Goal: Navigation & Orientation: Find specific page/section

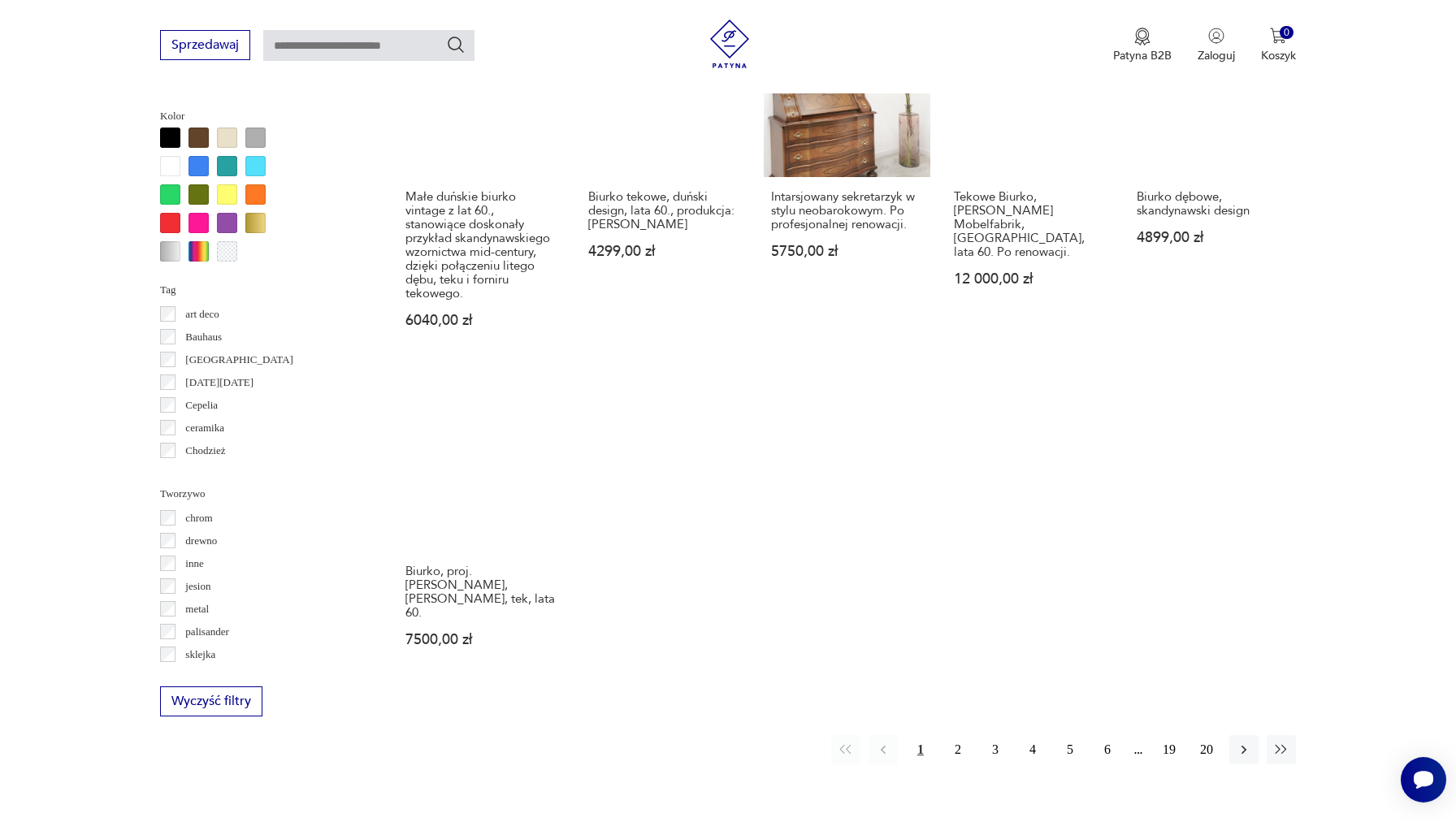
scroll to position [1510, 0]
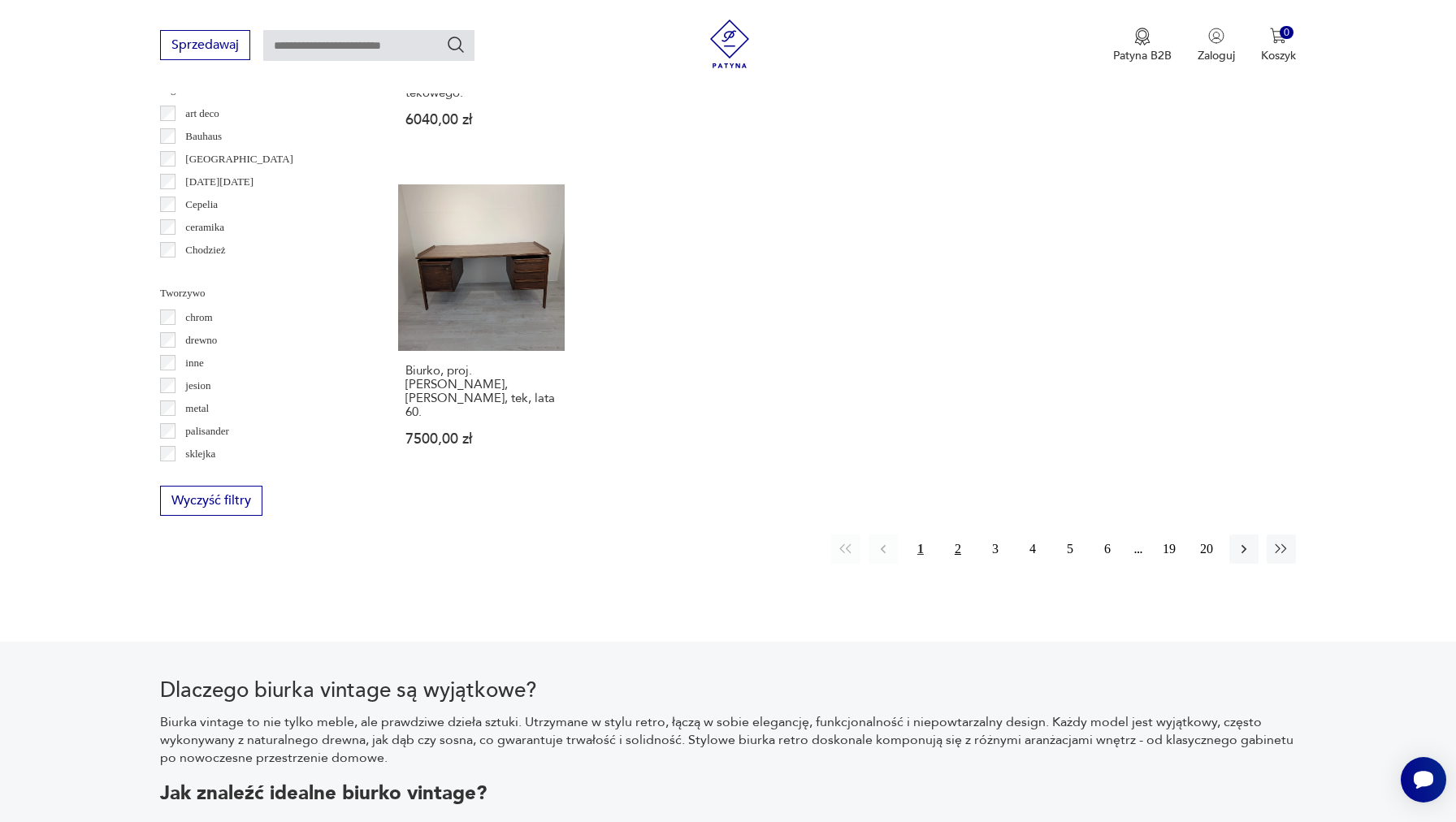
click at [960, 545] on button "2" at bounding box center [958, 549] width 29 height 29
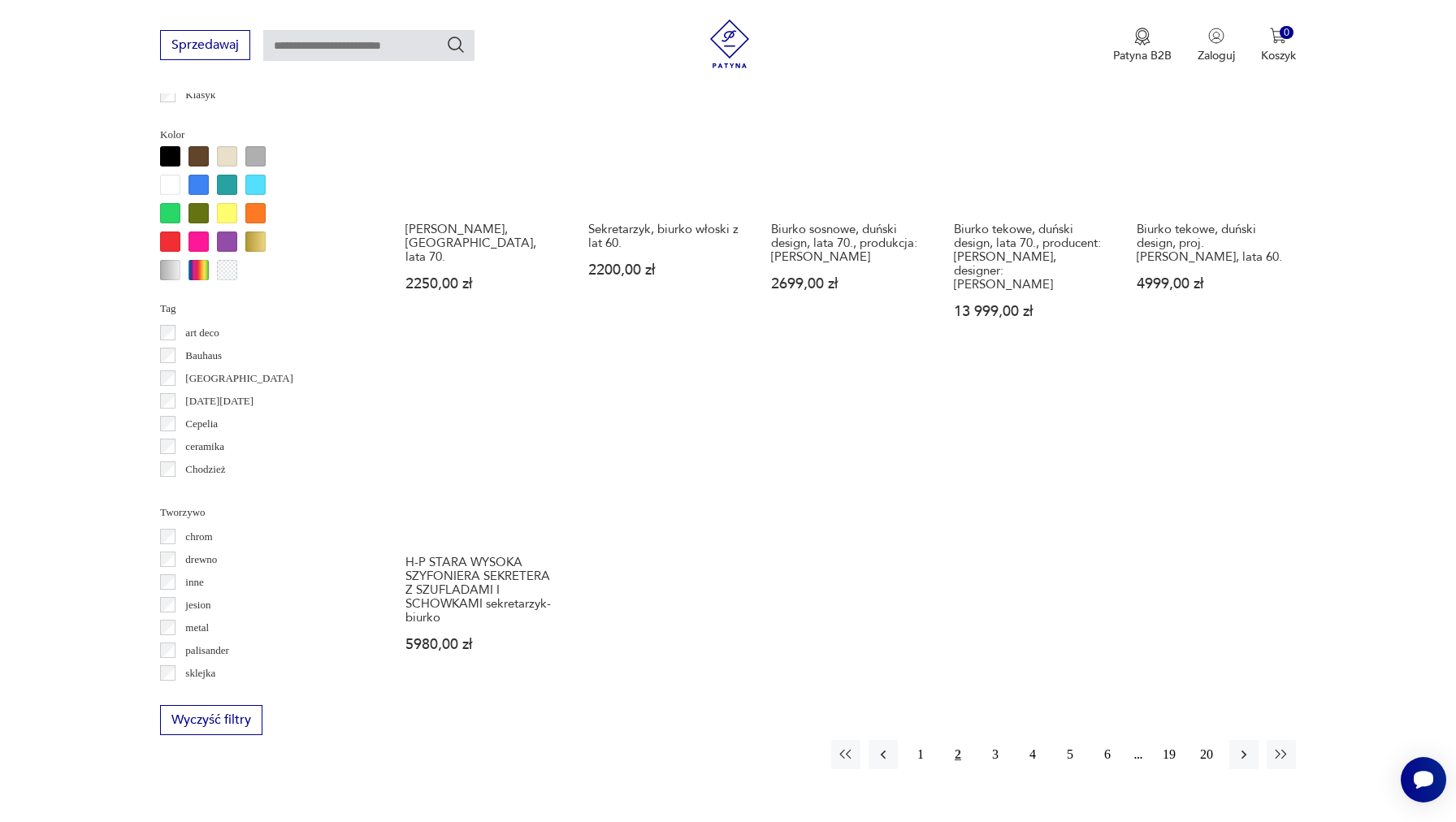
scroll to position [1369, 0]
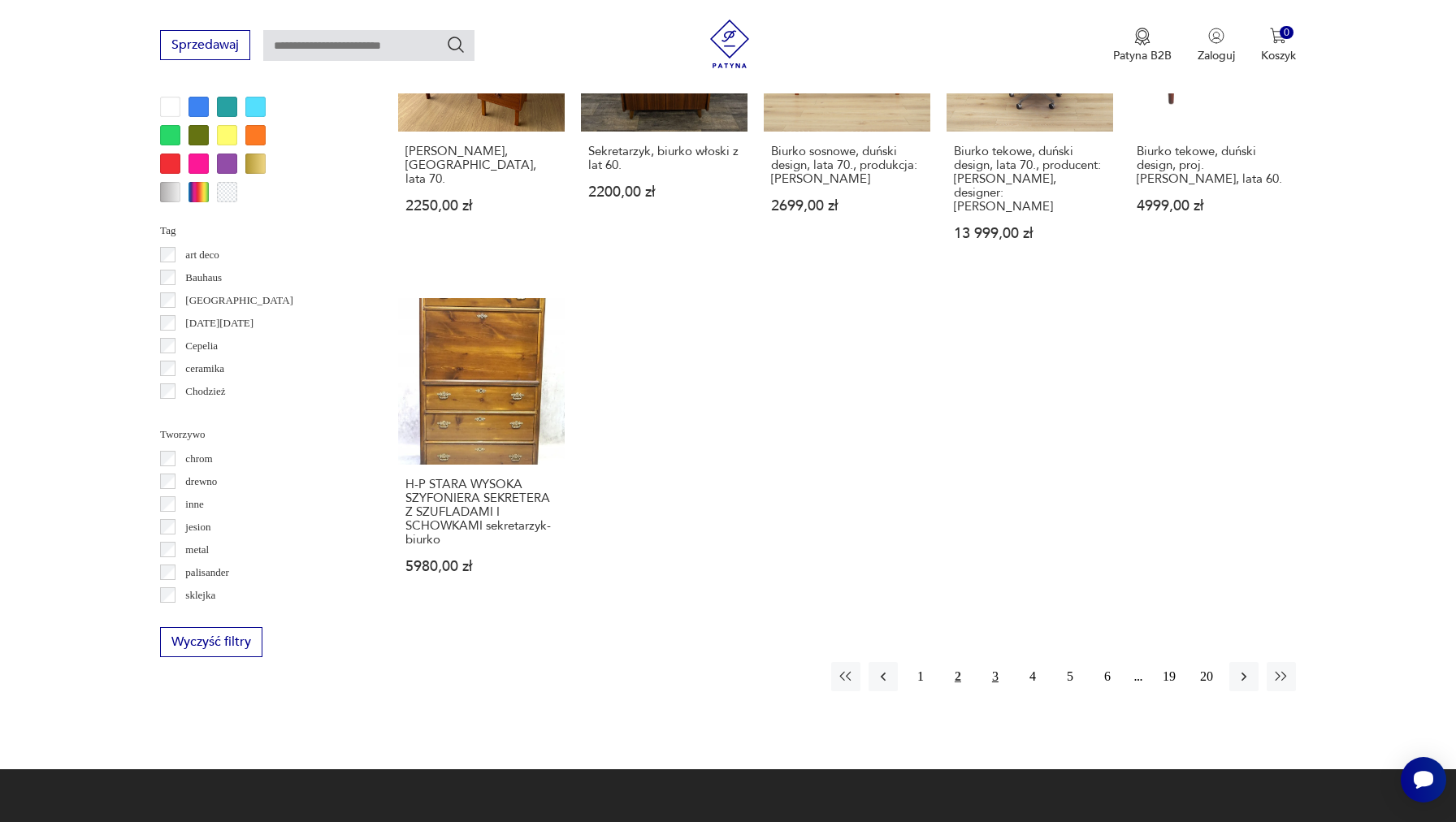
click at [998, 662] on button "3" at bounding box center [995, 676] width 29 height 29
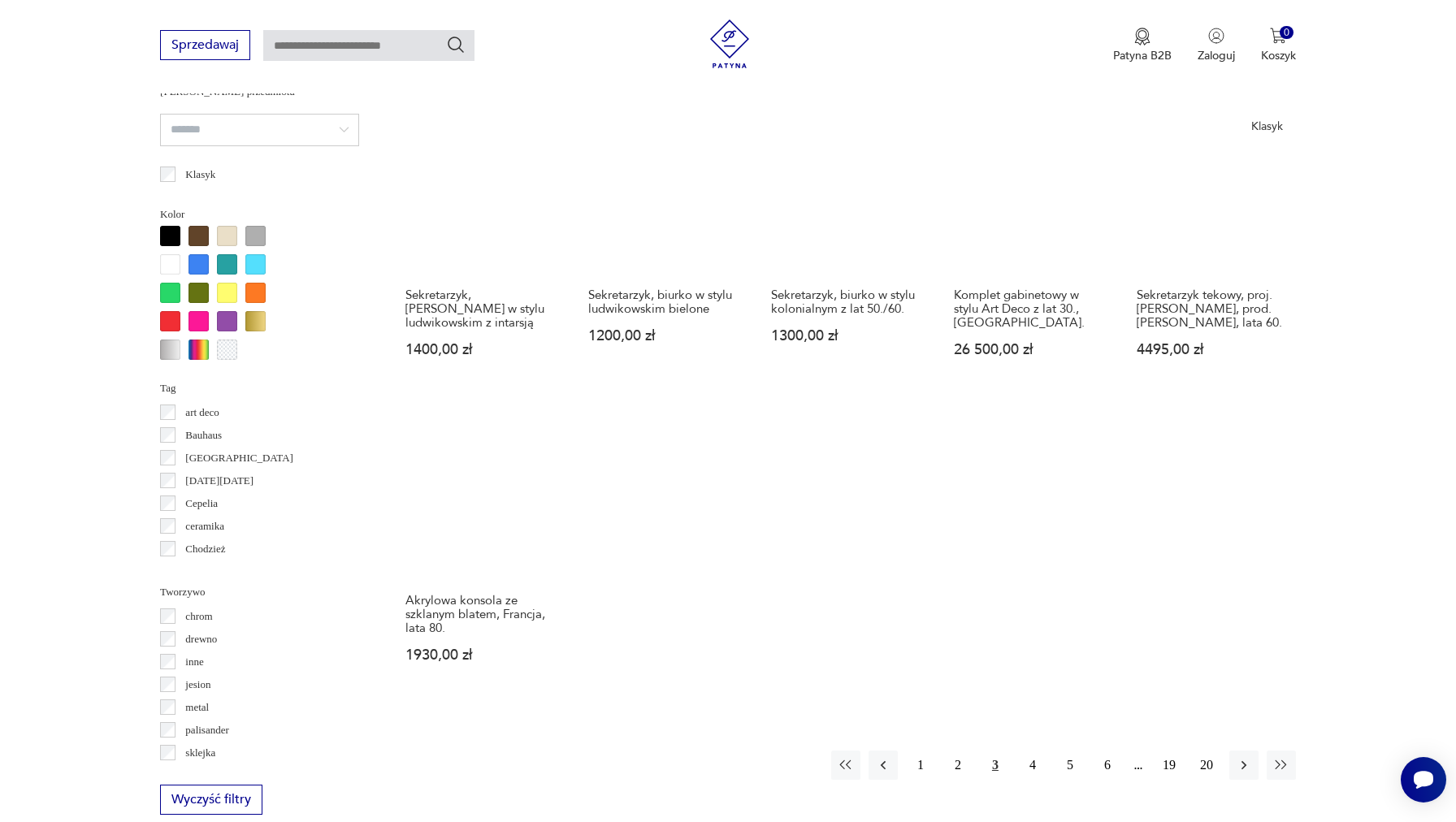
scroll to position [1399, 0]
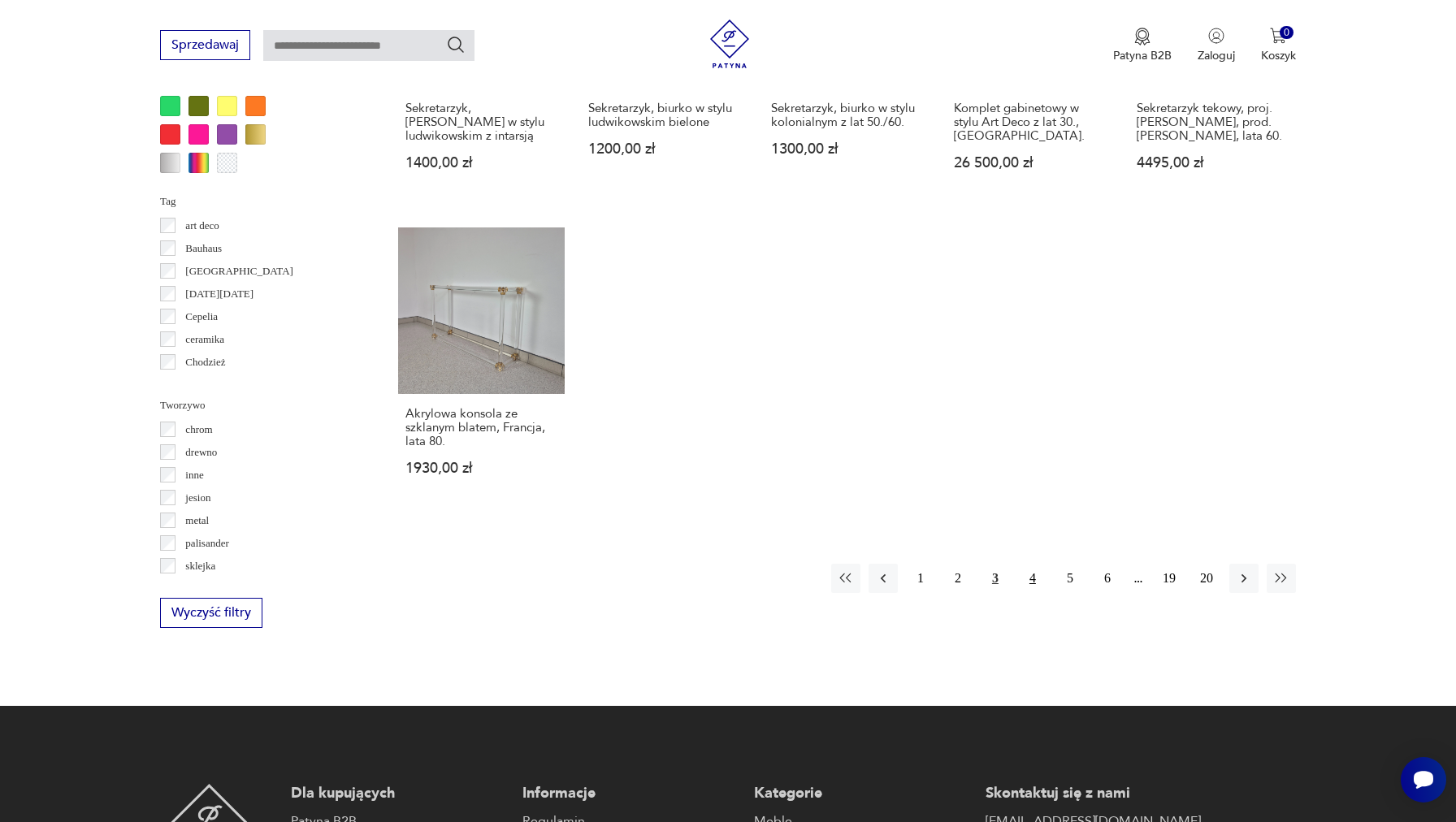
click at [1027, 579] on button "4" at bounding box center [1033, 579] width 29 height 29
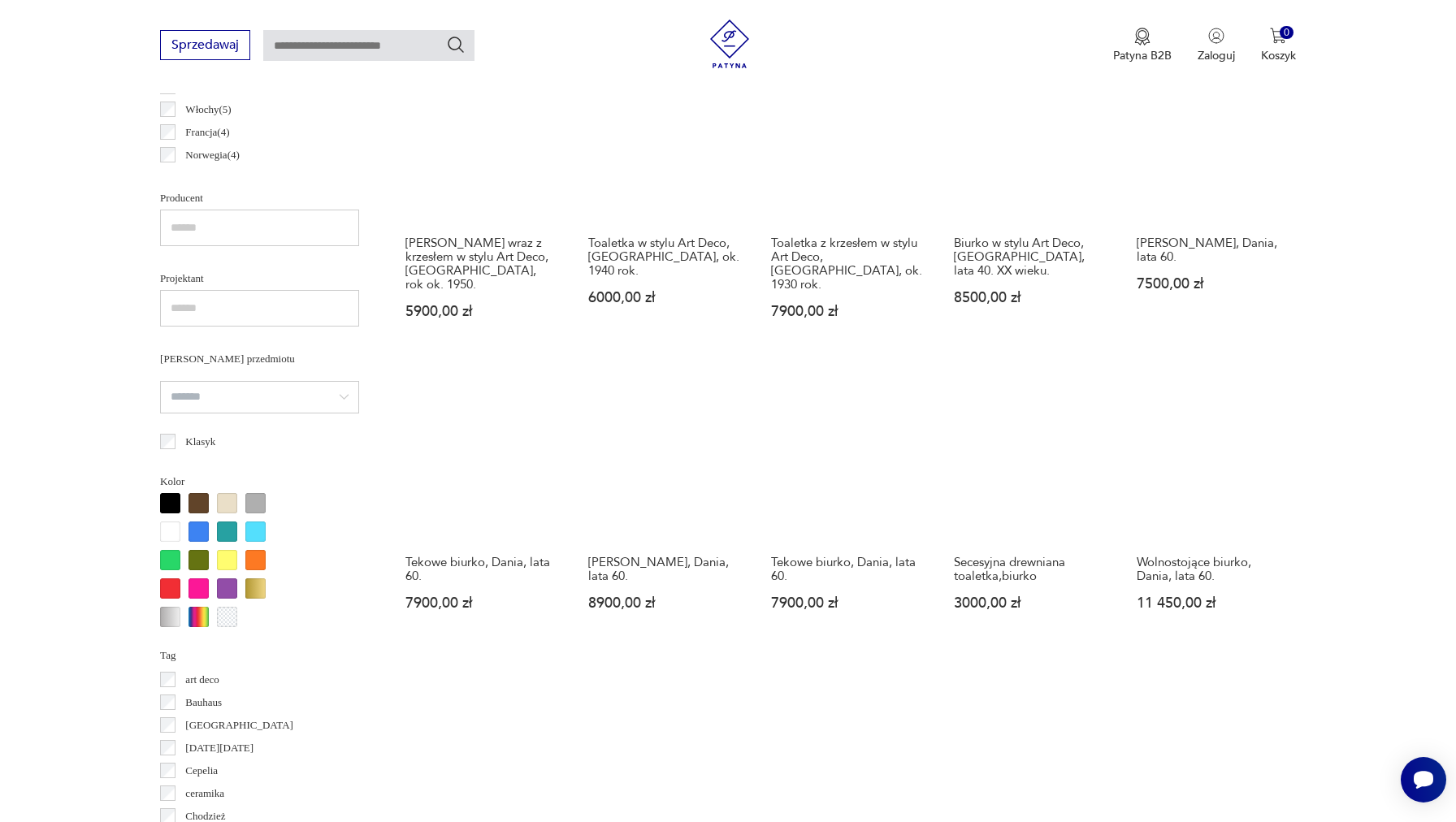
scroll to position [1308, 0]
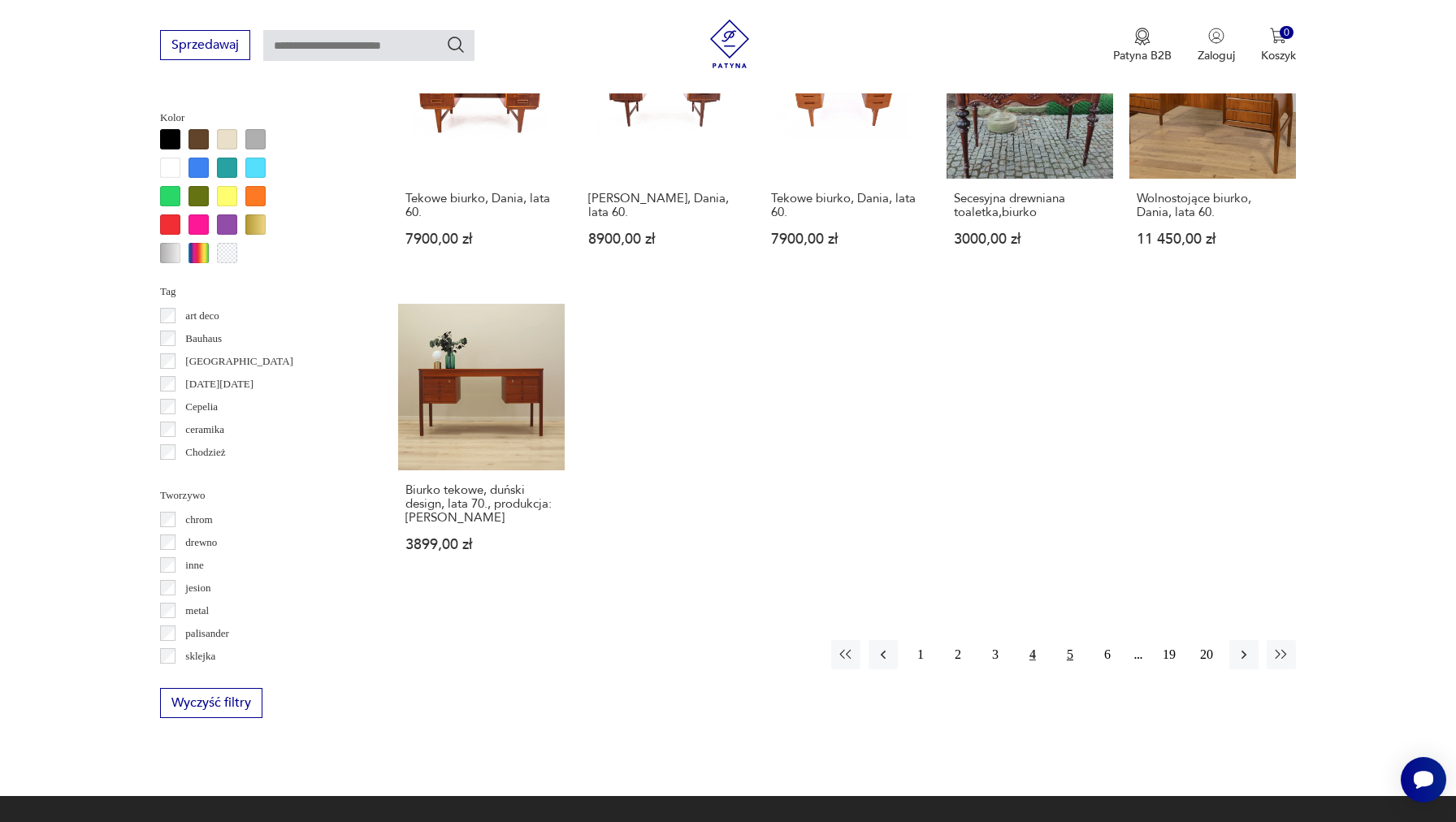
click at [1074, 661] on button "5" at bounding box center [1070, 654] width 29 height 29
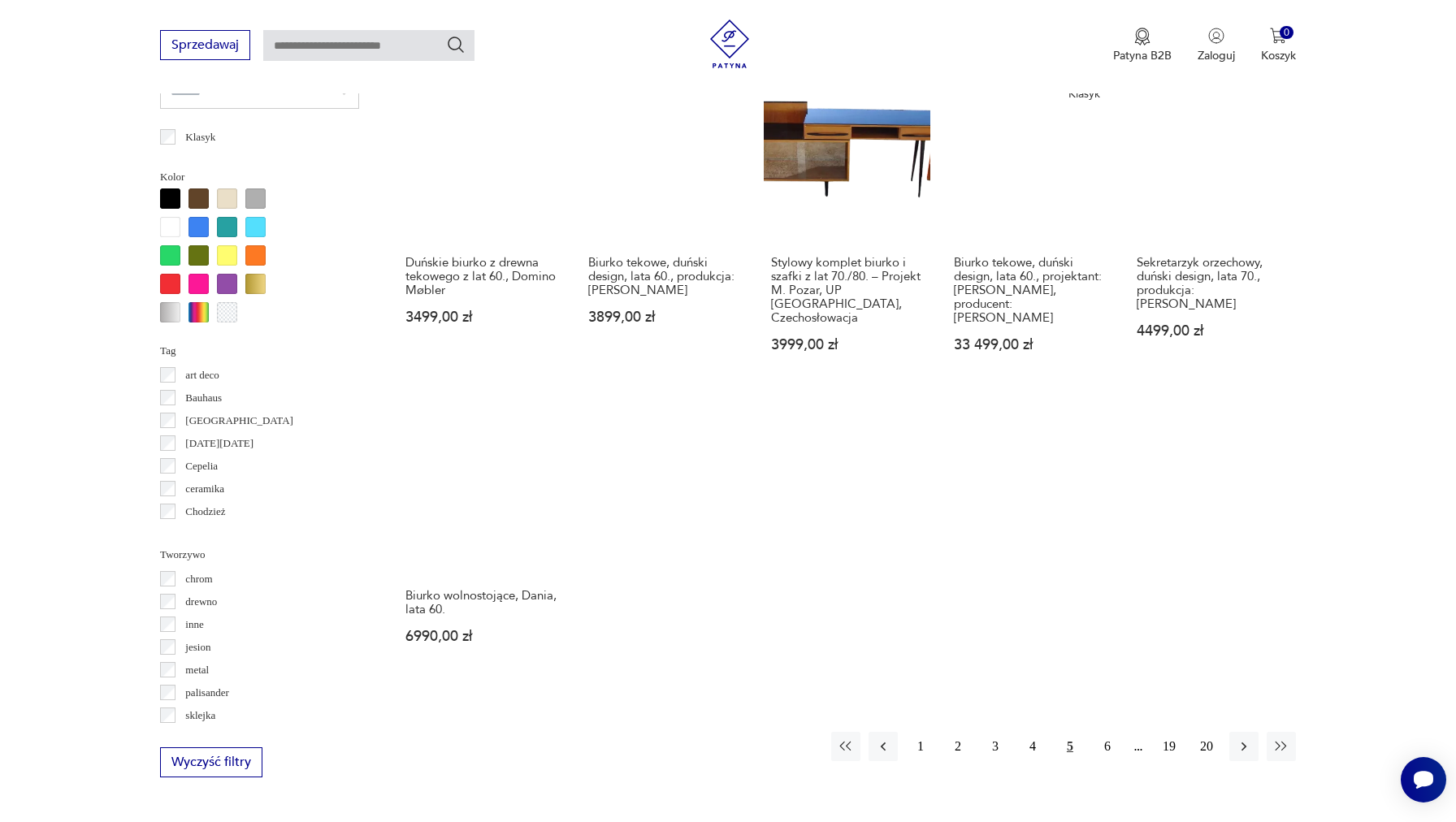
scroll to position [1250, 0]
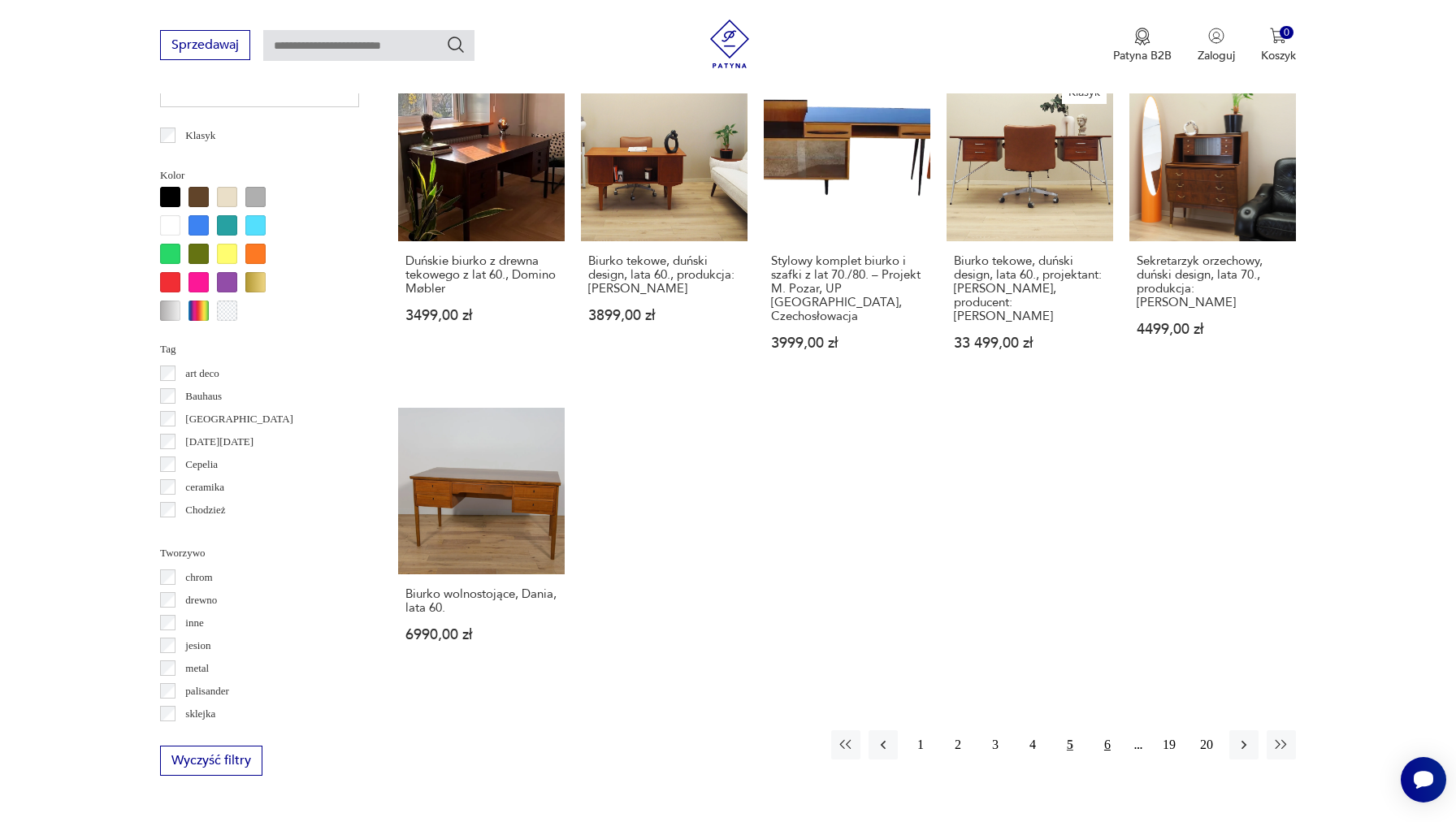
click at [1105, 743] on button "6" at bounding box center [1107, 744] width 29 height 29
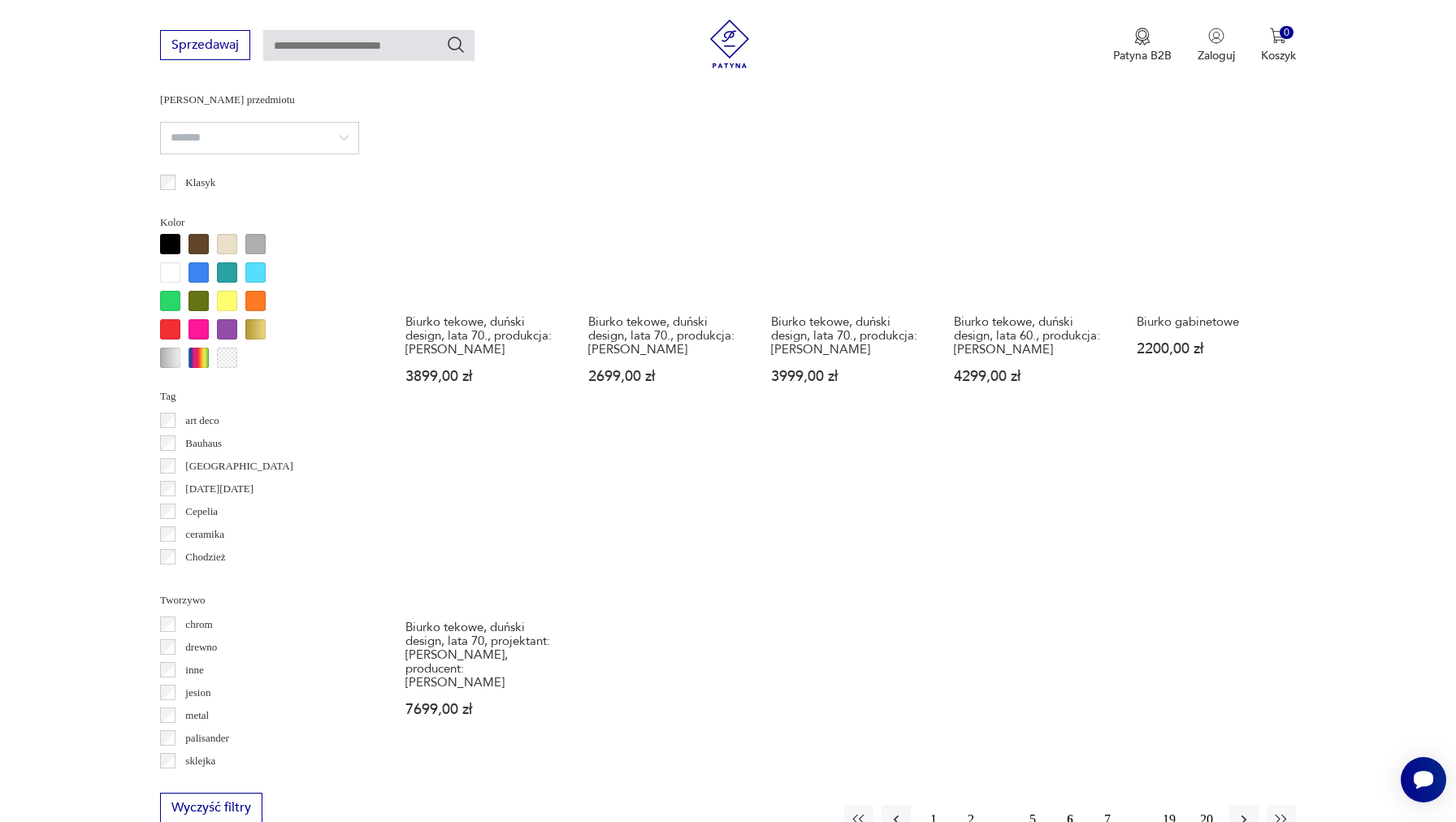
scroll to position [1568, 0]
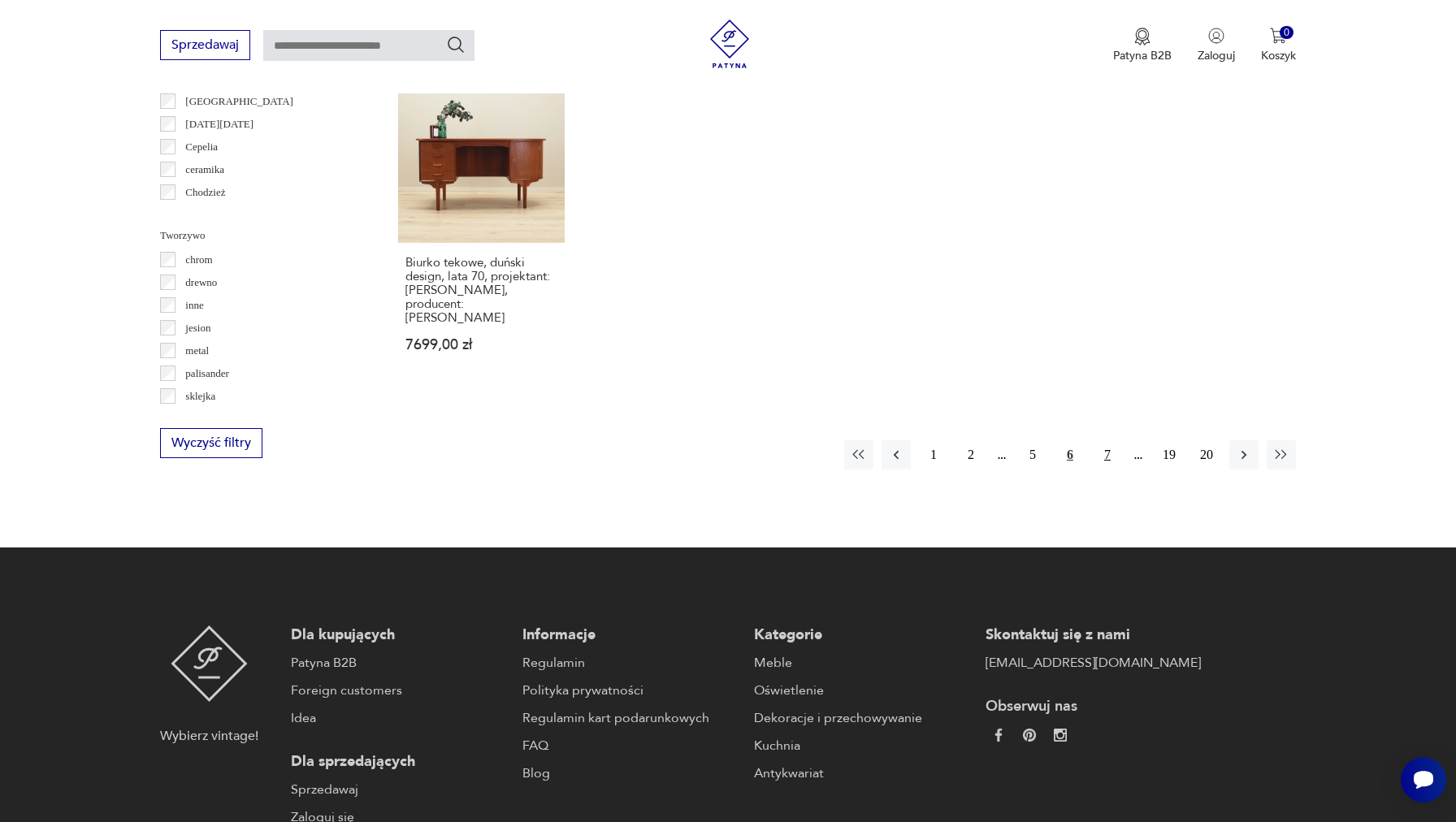
click at [1103, 457] on button "7" at bounding box center [1107, 455] width 29 height 29
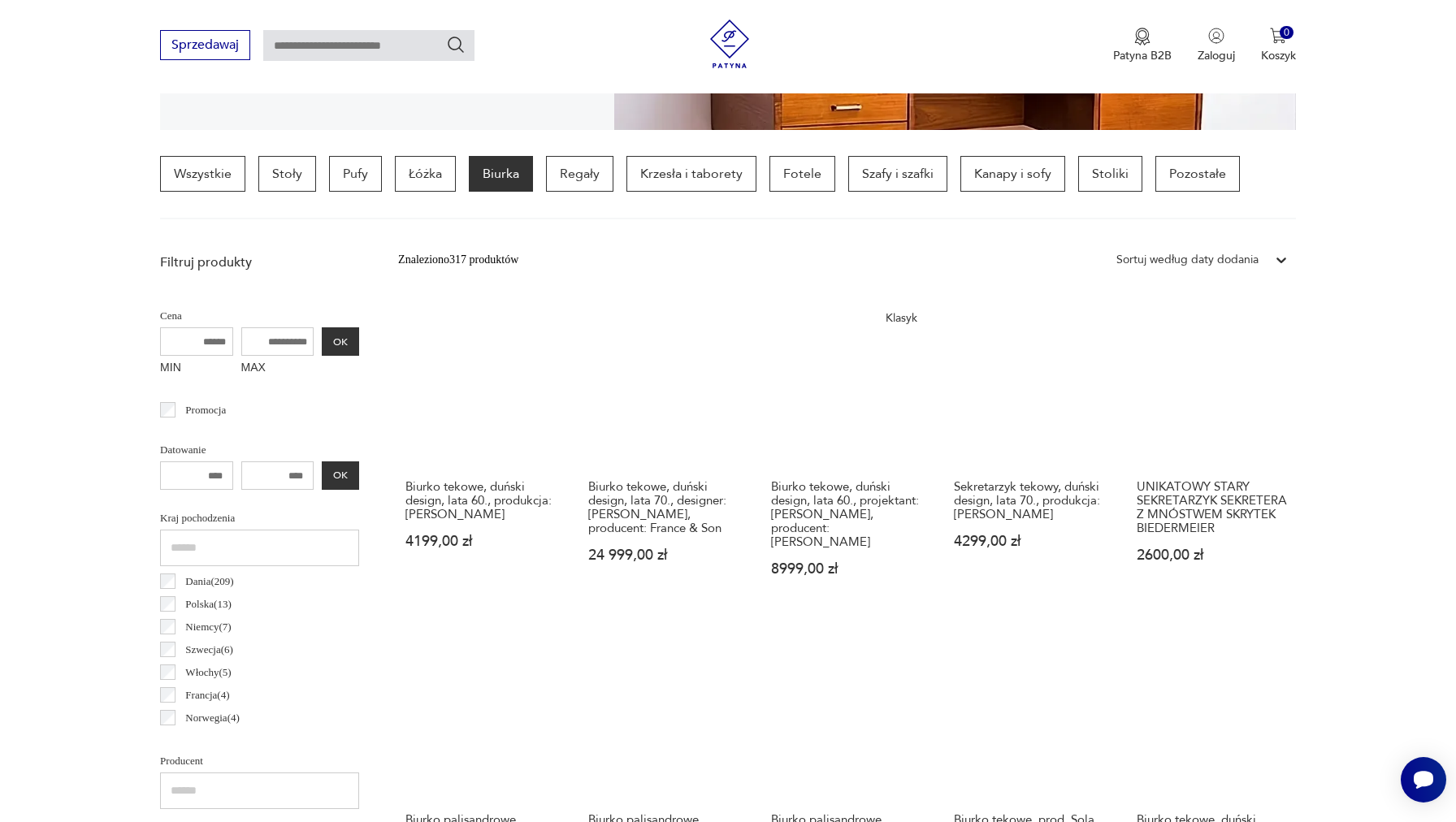
scroll to position [245, 0]
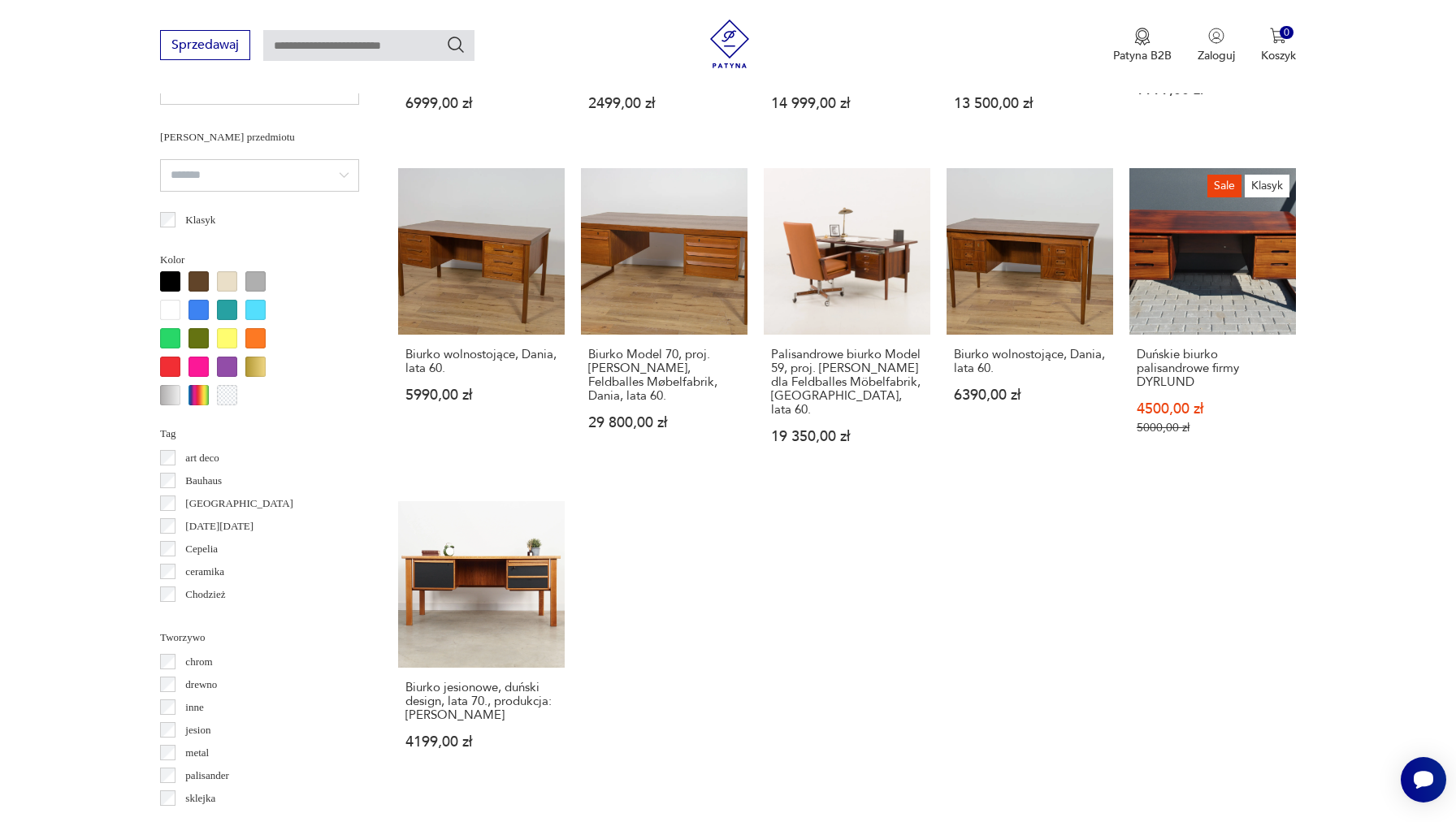
scroll to position [1432, 0]
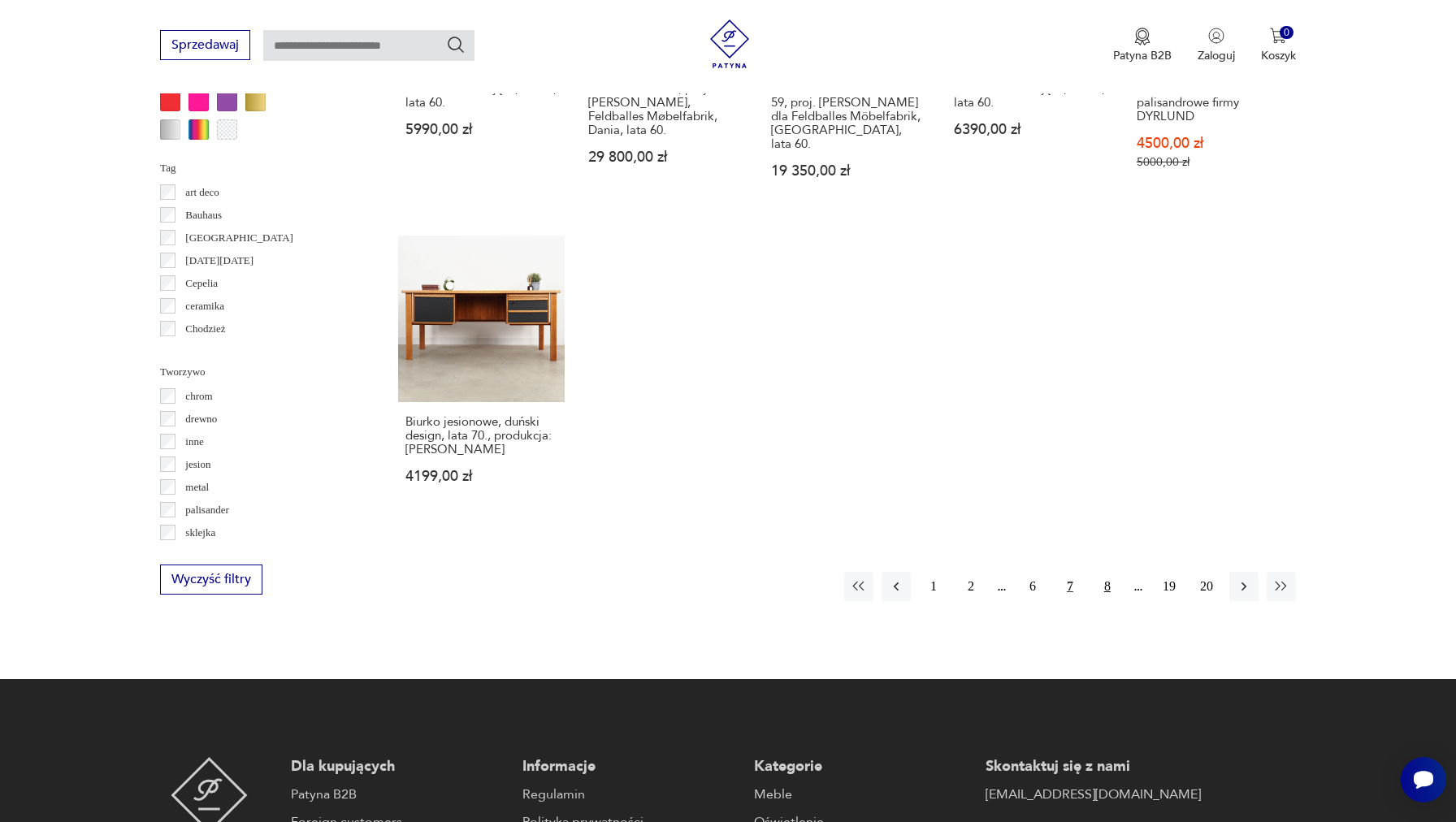
click at [1106, 571] on button "8" at bounding box center [1107, 586] width 29 height 29
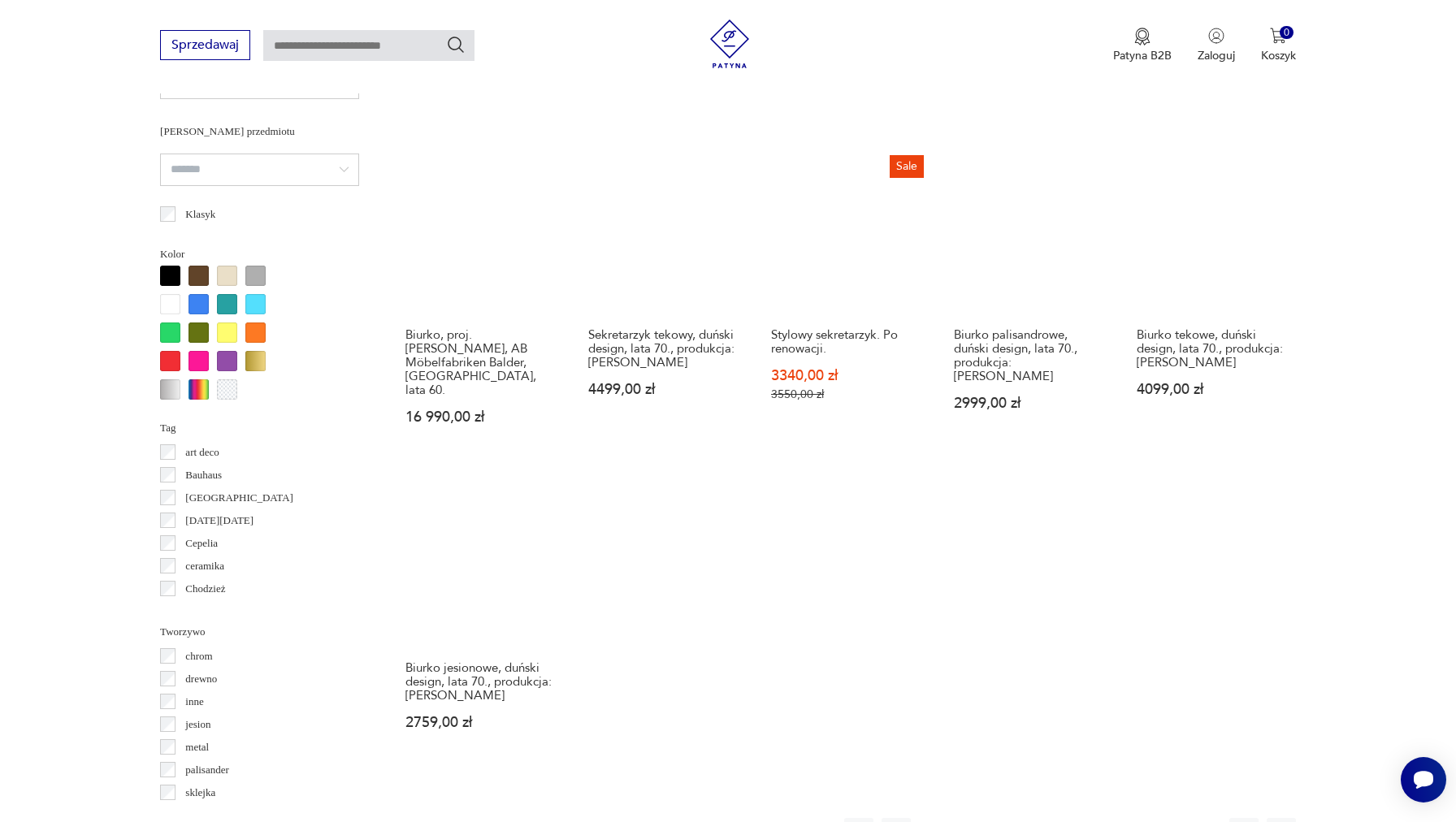
scroll to position [1283, 0]
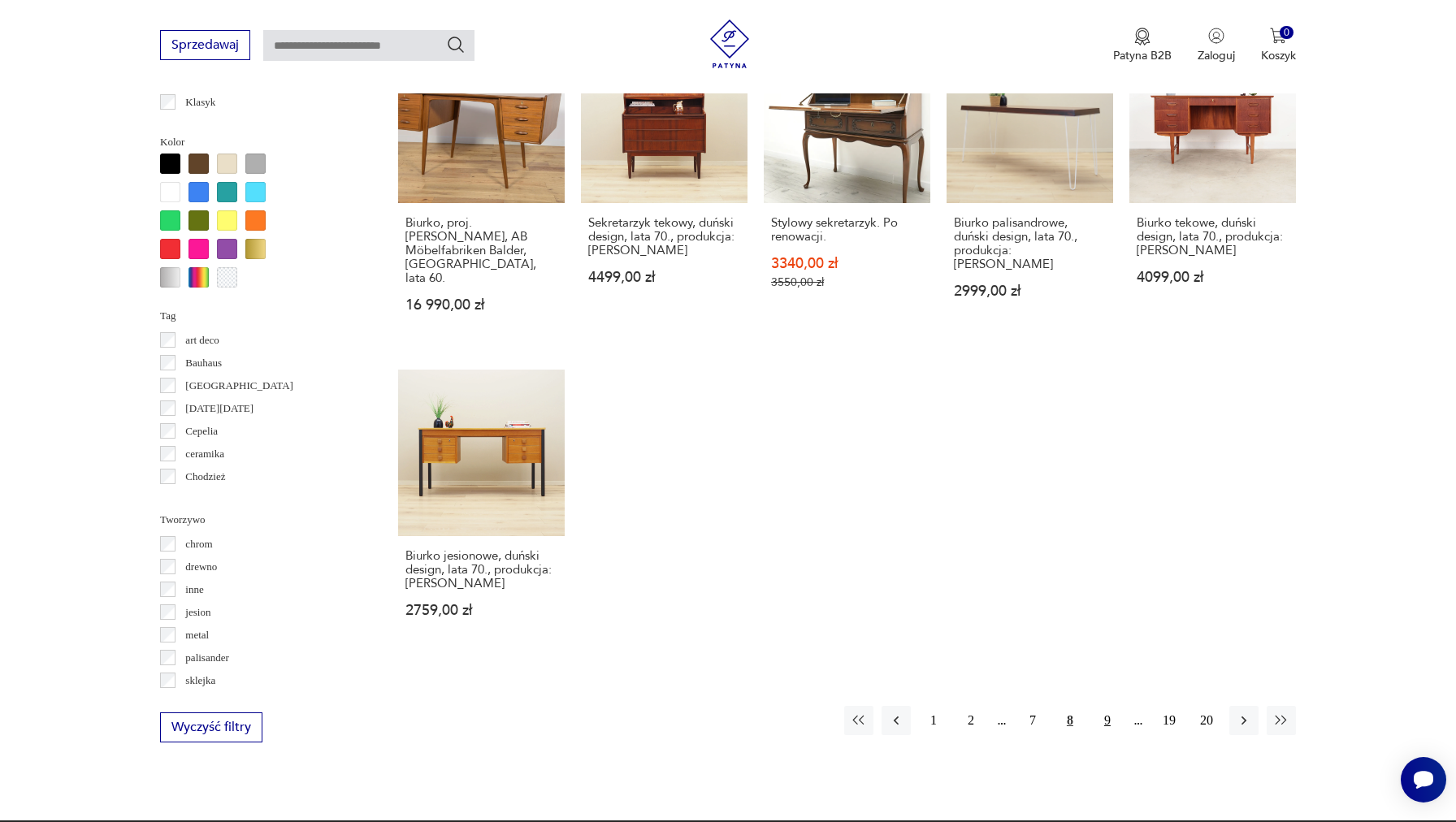
click at [1103, 713] on button "9" at bounding box center [1107, 720] width 29 height 29
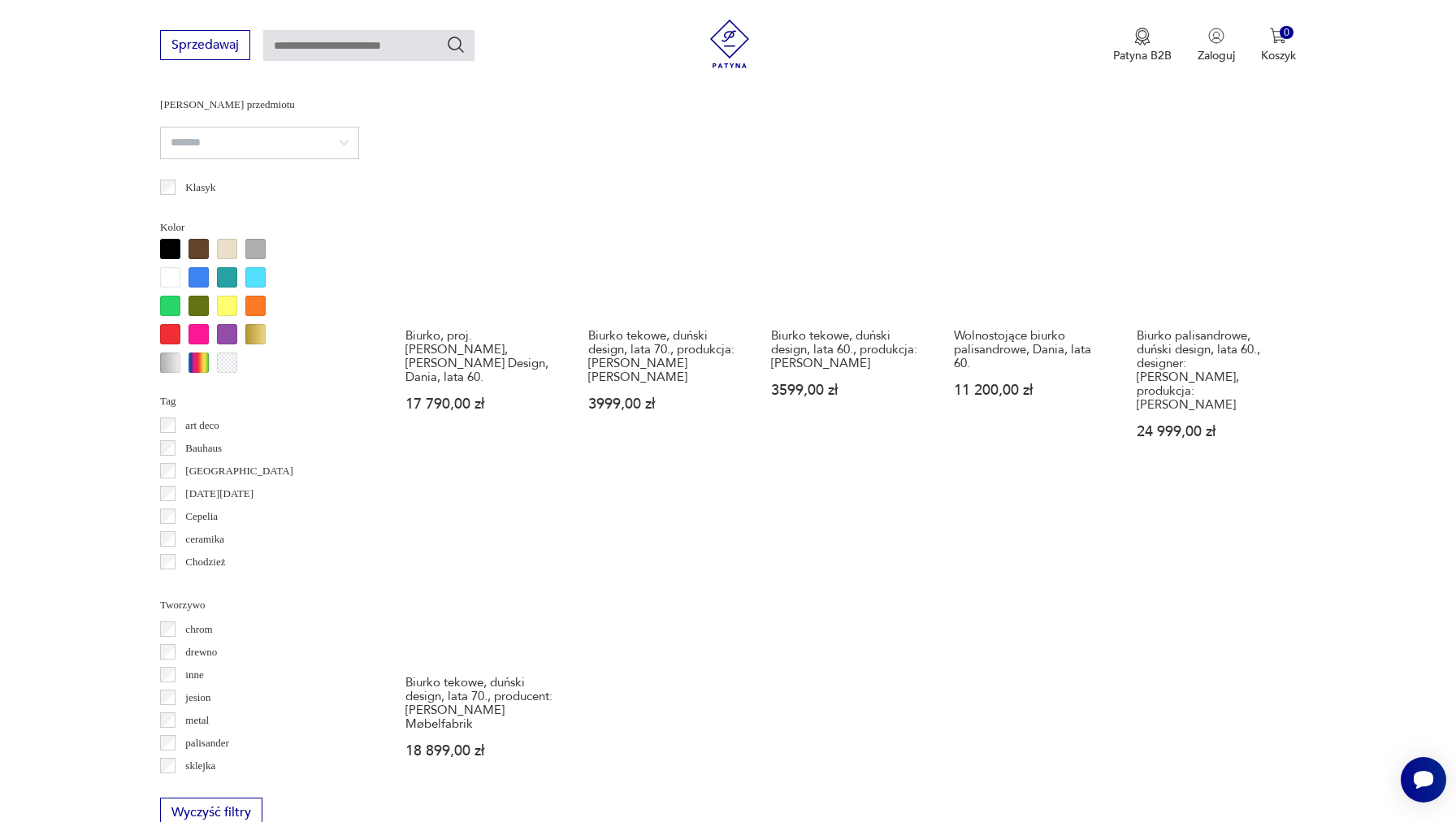
scroll to position [1255, 0]
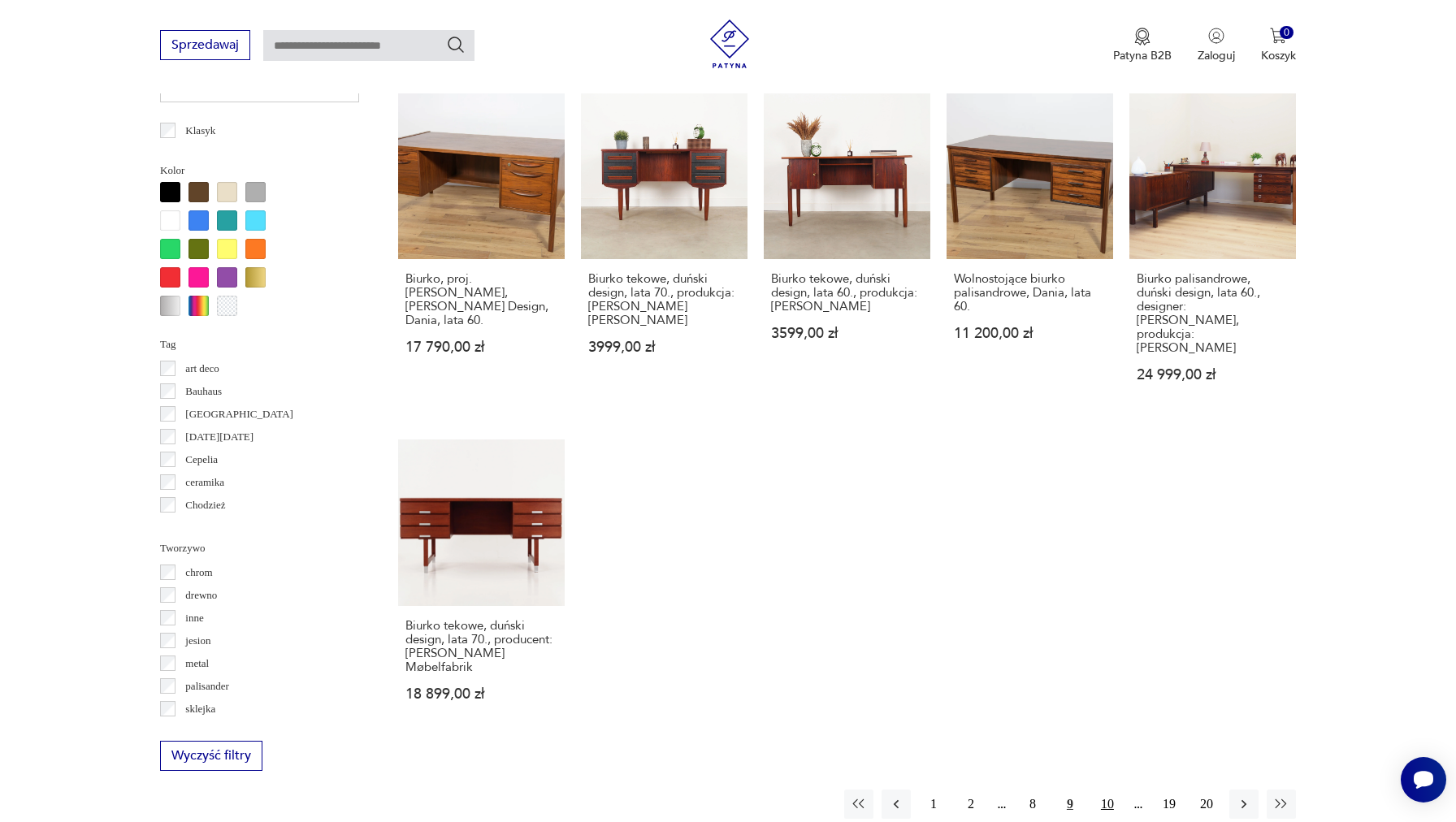
click at [1110, 789] on button "10" at bounding box center [1107, 804] width 29 height 29
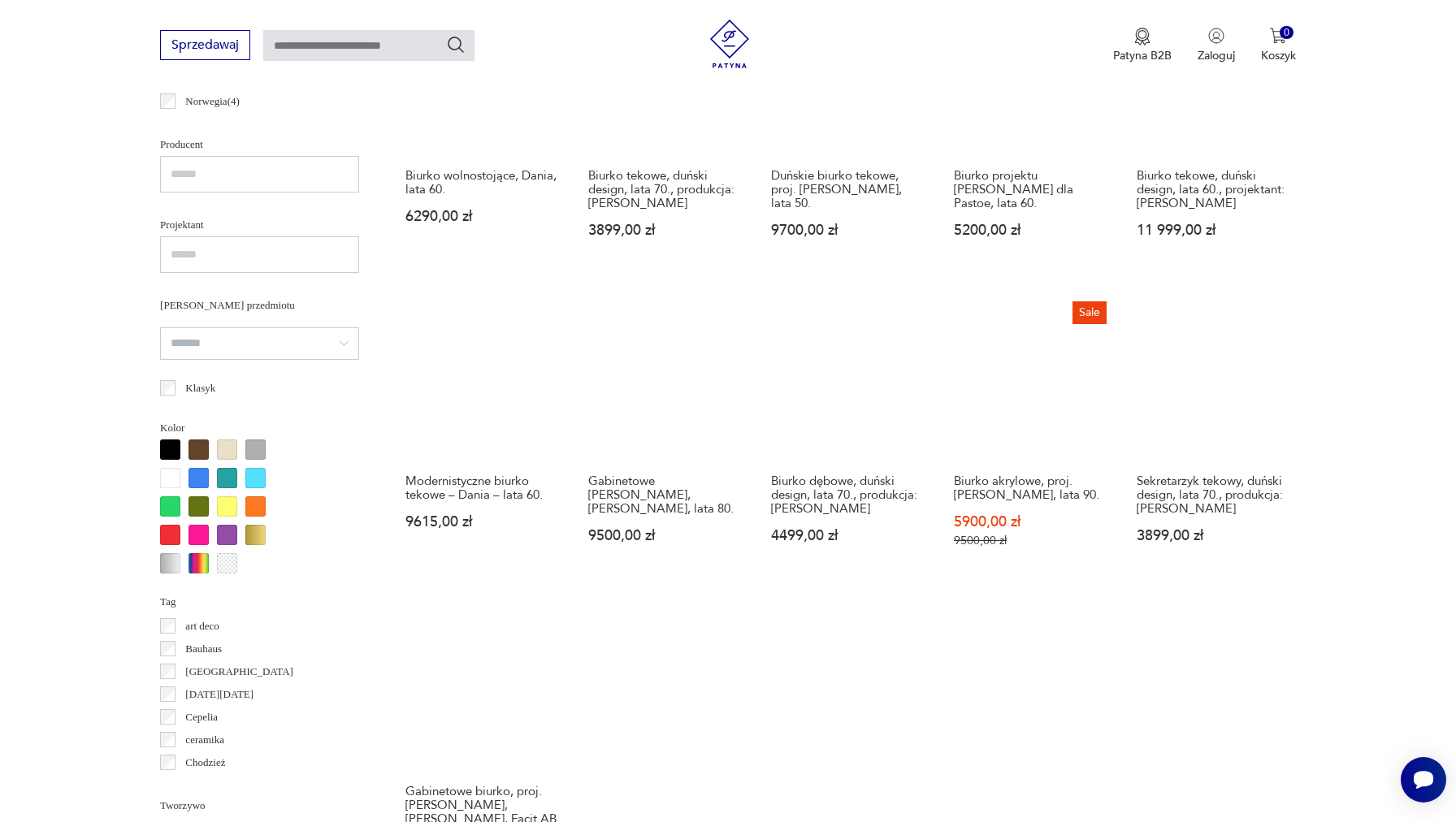
scroll to position [1262, 0]
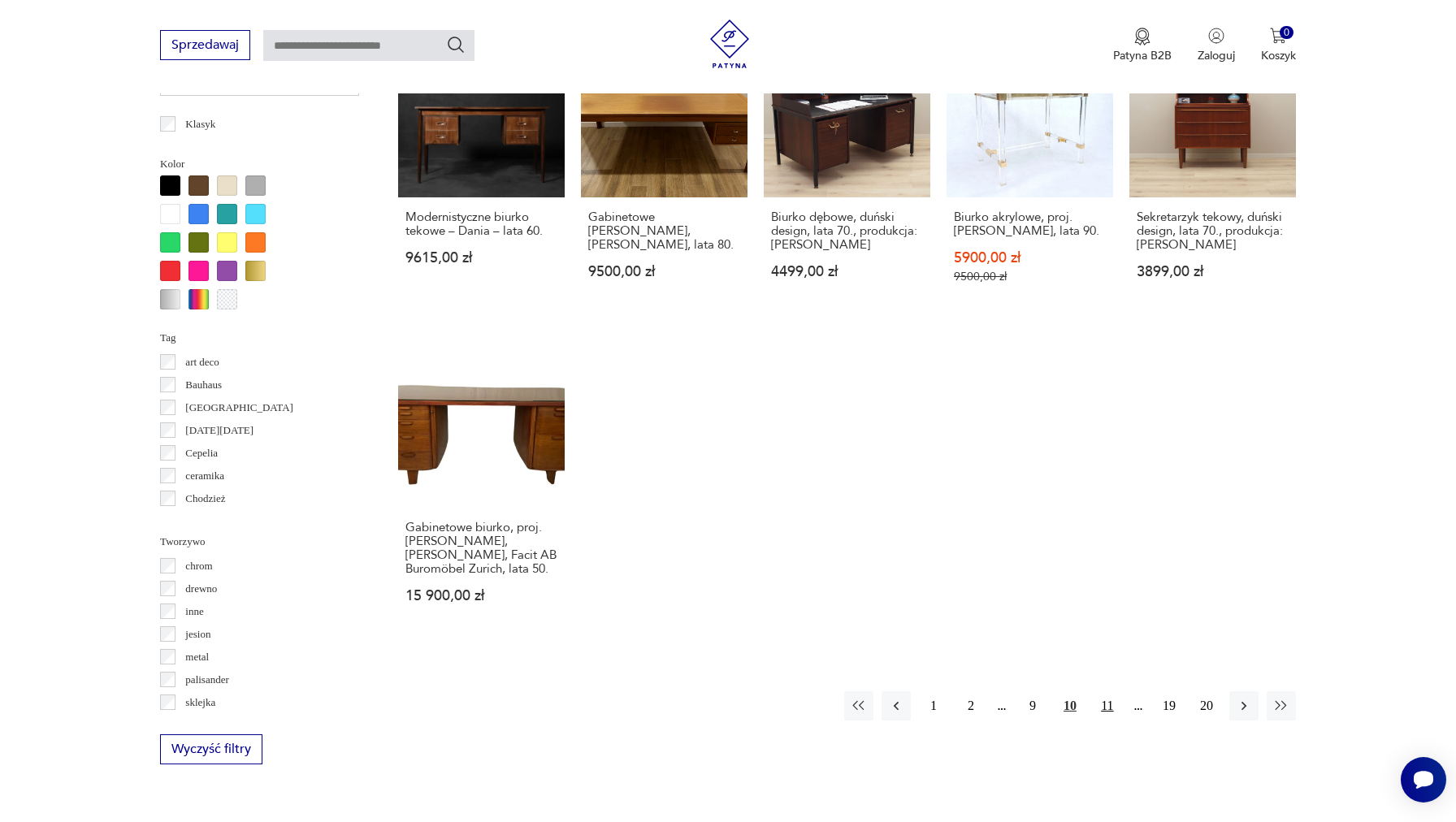
click at [1119, 720] on button "11" at bounding box center [1107, 706] width 29 height 29
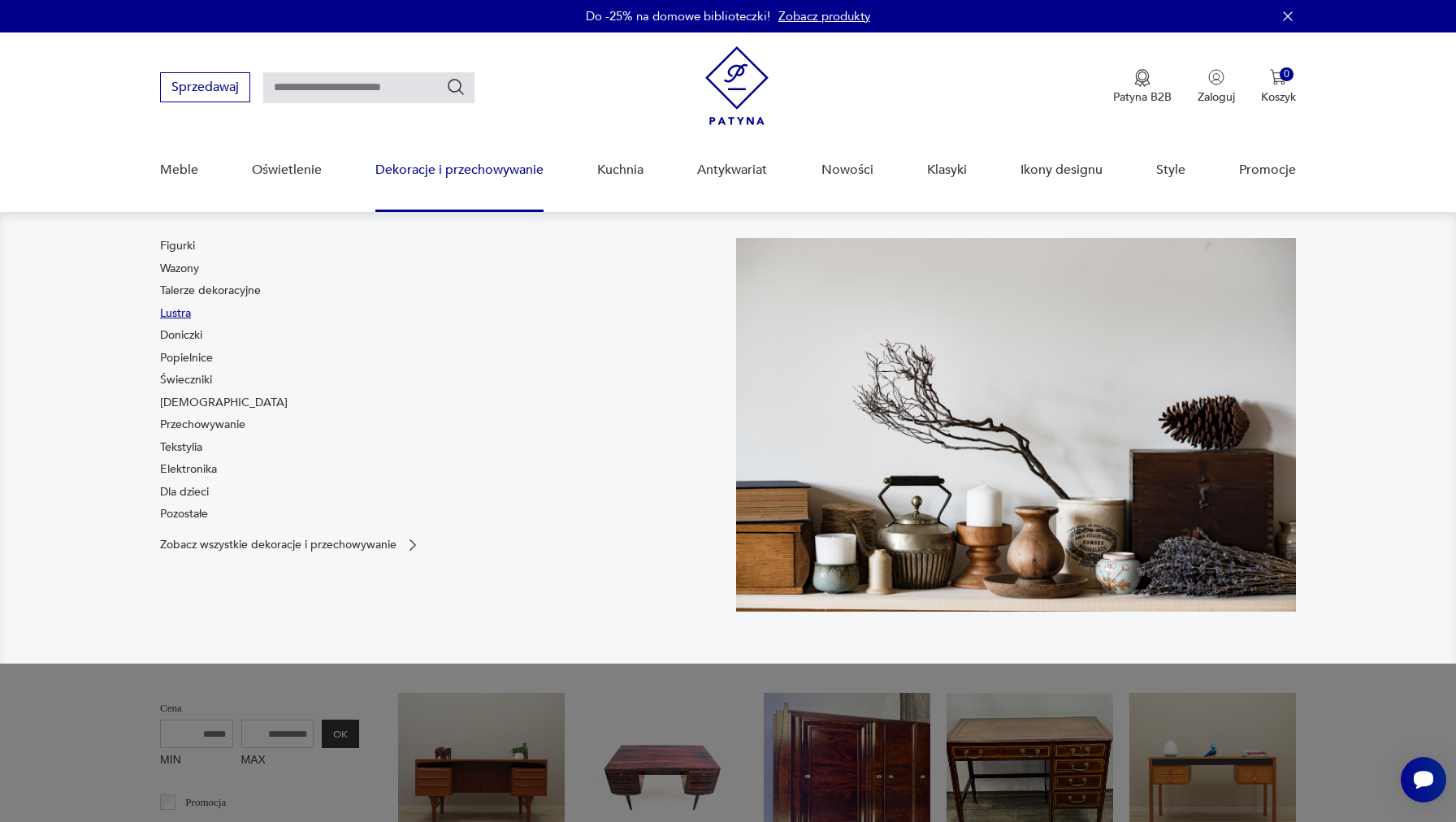
click at [168, 313] on link "Lustra" at bounding box center [176, 314] width 31 height 16
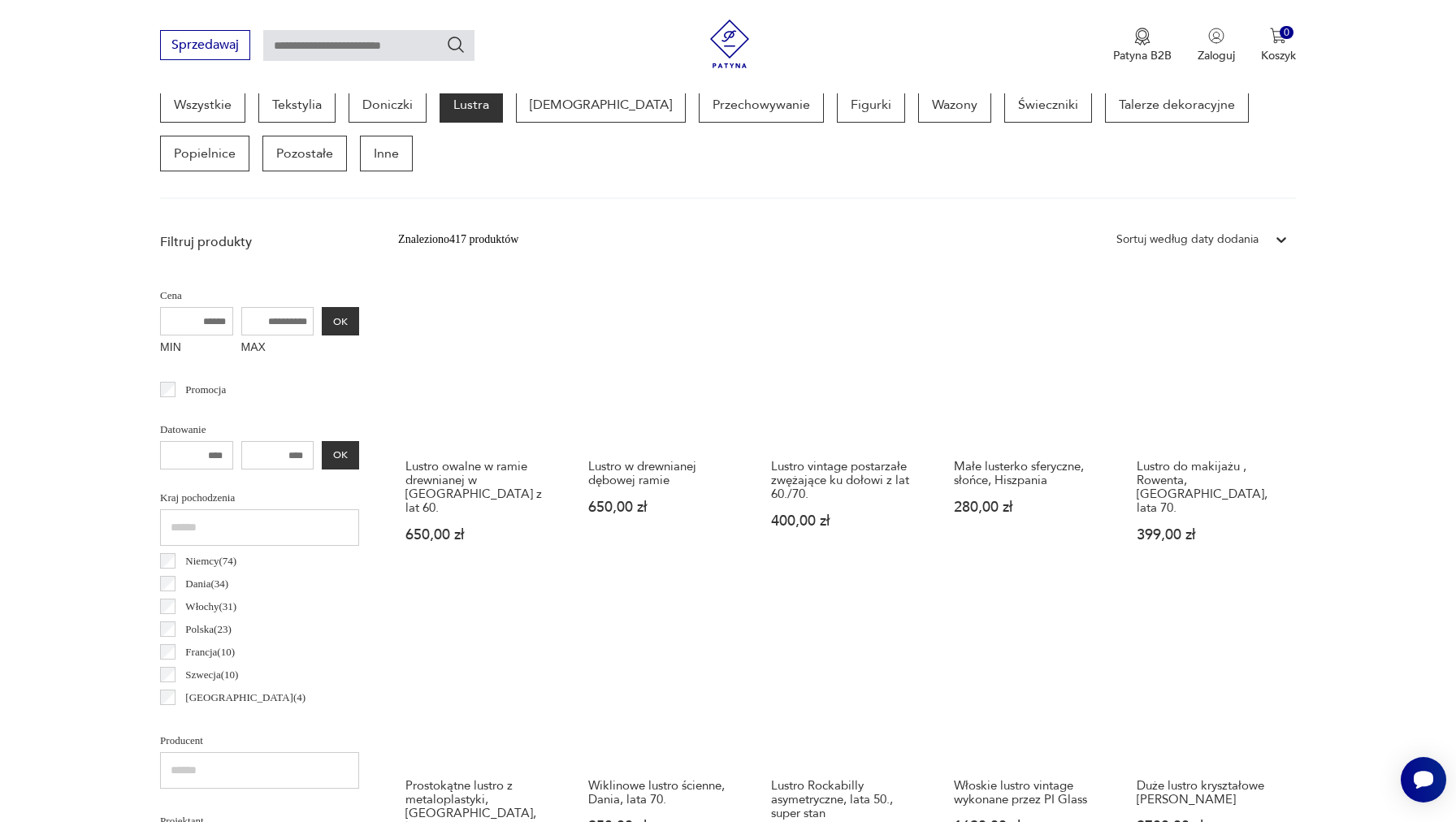
scroll to position [598, 0]
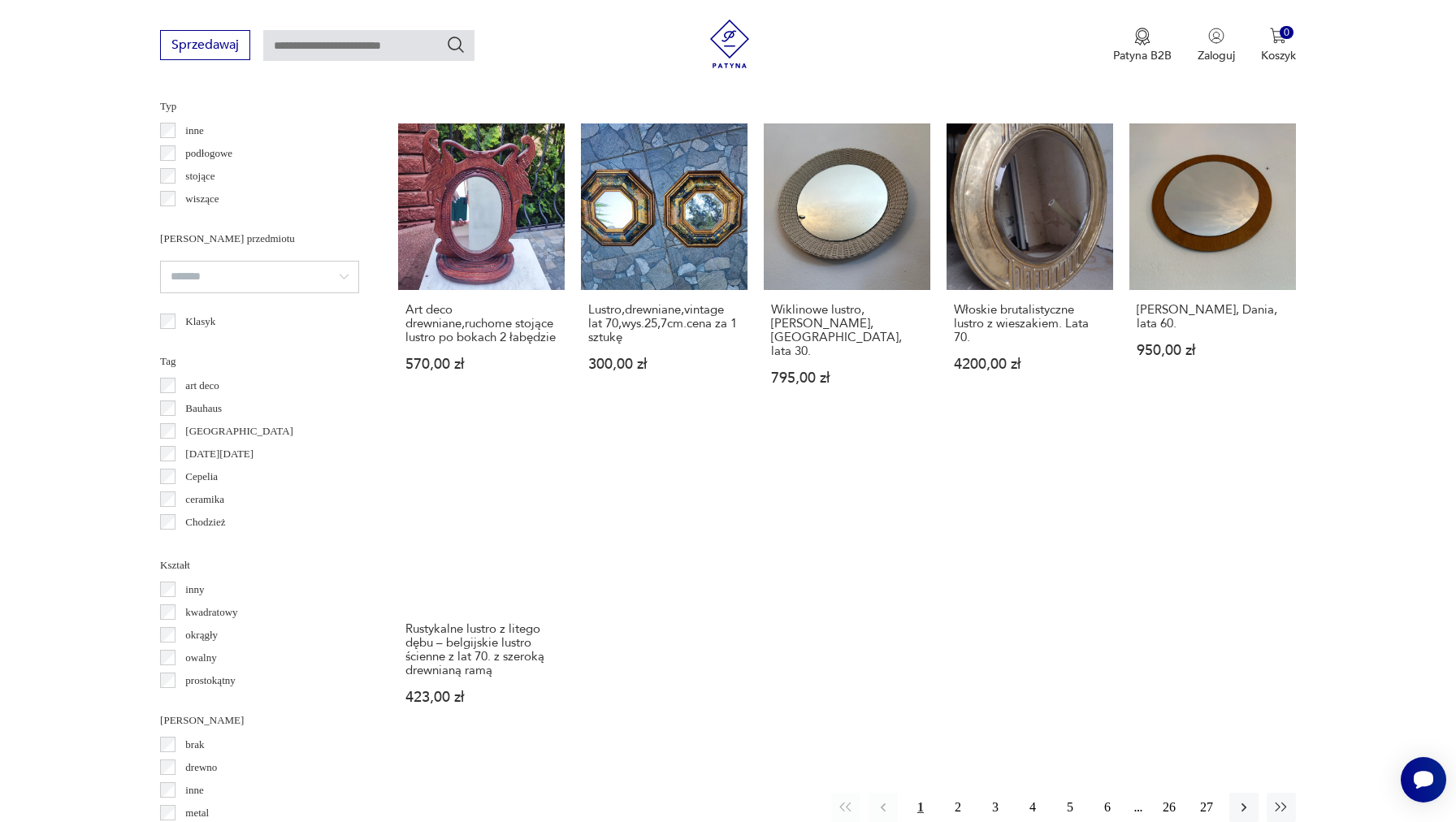
scroll to position [863, 0]
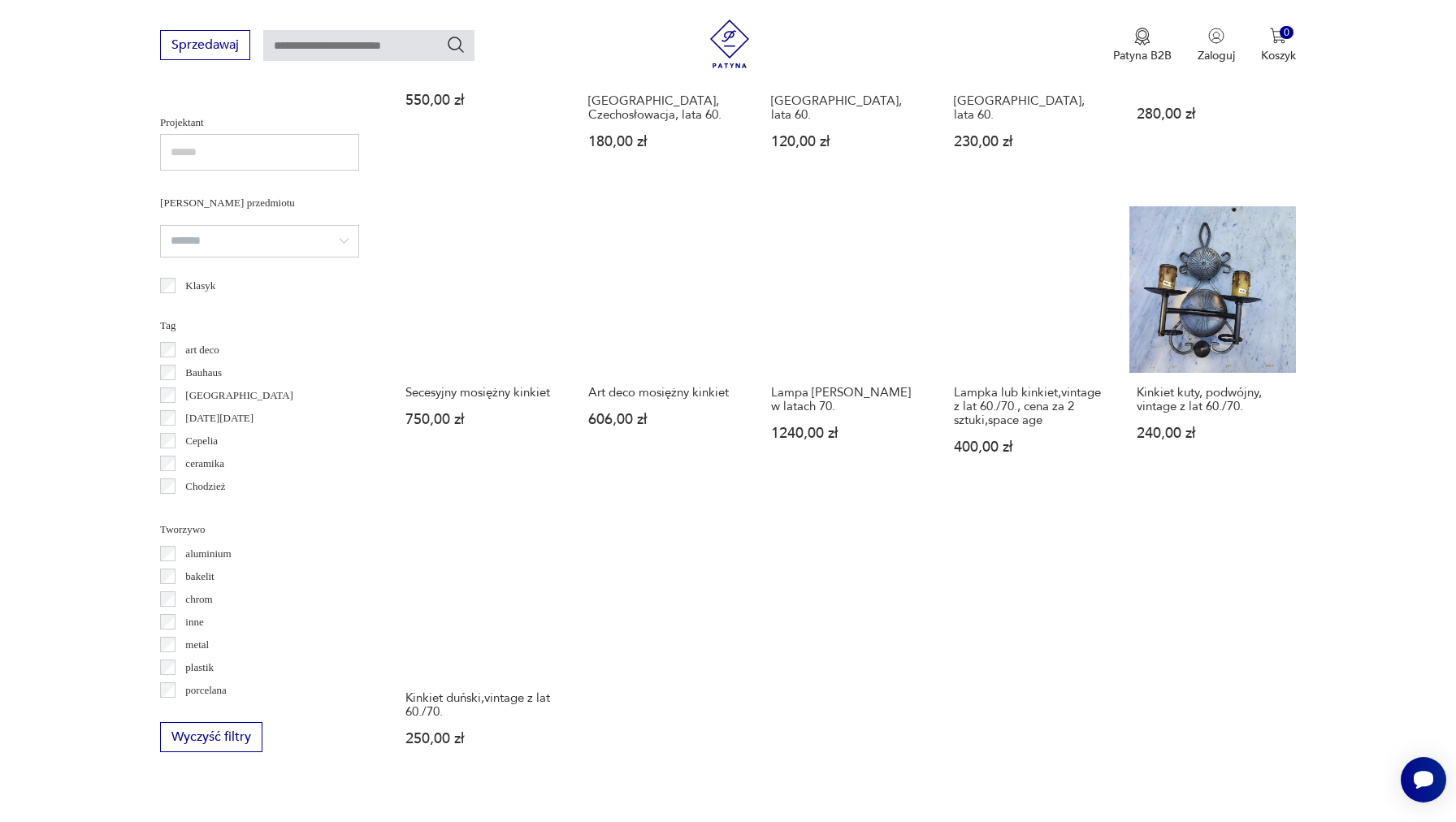
scroll to position [1496, 0]
